Goal: Find contact information: Find contact information

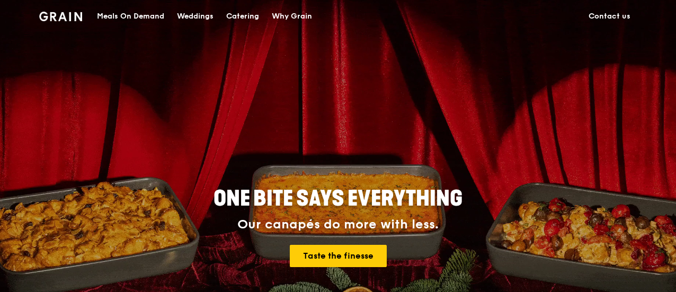
click at [614, 16] on link "Contact us" at bounding box center [609, 17] width 55 height 32
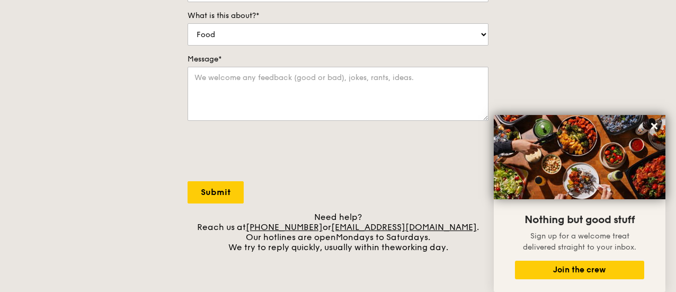
scroll to position [318, 0]
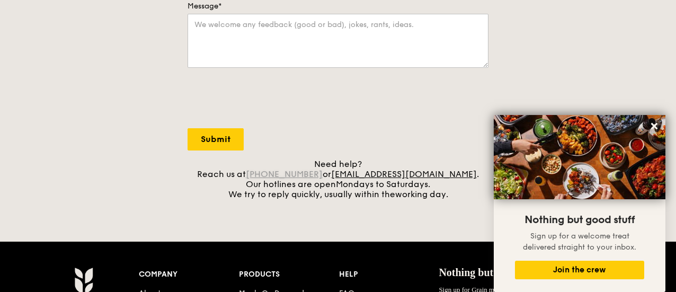
click at [311, 173] on link "[PHONE_NUMBER]" at bounding box center [284, 174] width 77 height 10
click at [655, 125] on icon at bounding box center [654, 126] width 6 height 6
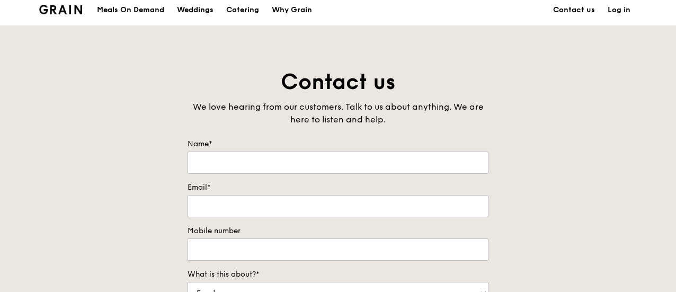
scroll to position [0, 0]
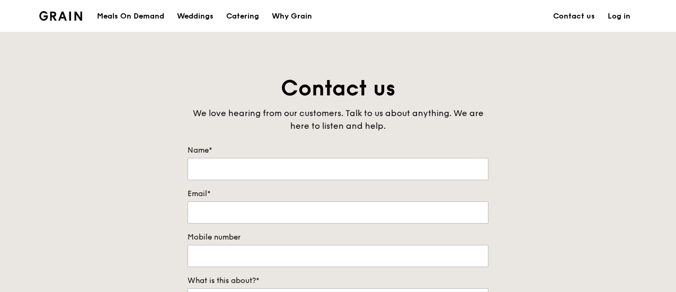
click at [120, 13] on div "Meals On Demand" at bounding box center [130, 17] width 67 height 32
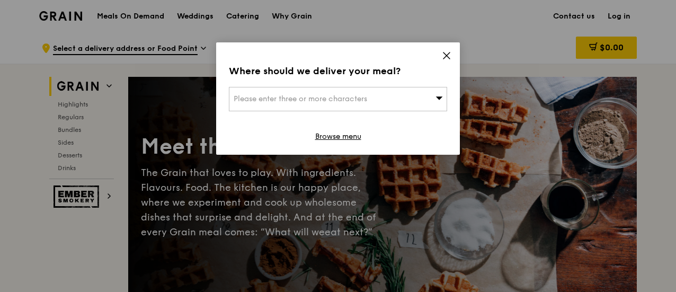
click at [446, 57] on icon at bounding box center [447, 56] width 10 height 10
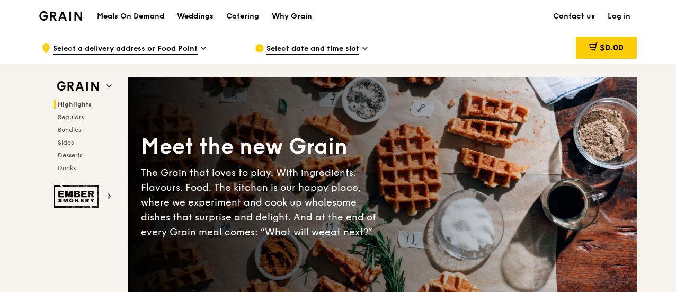
click at [296, 14] on div "Why Grain" at bounding box center [292, 17] width 40 height 32
